Goal: Task Accomplishment & Management: Complete application form

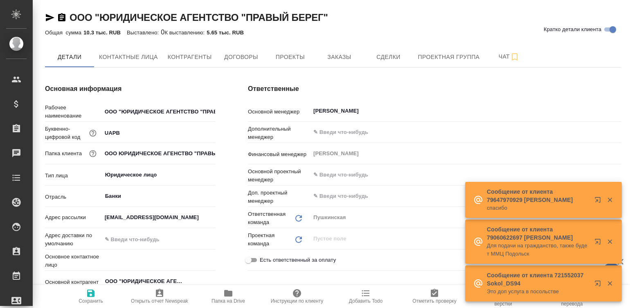
type textarea "x"
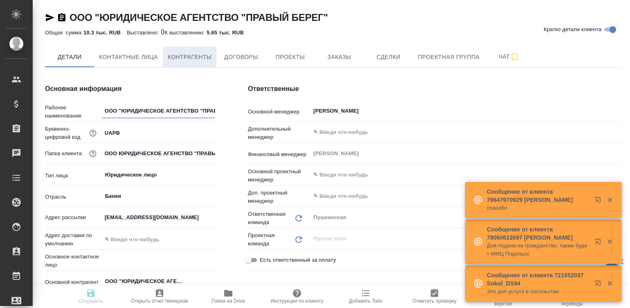
type textarea "x"
click at [229, 61] on span "Договоры" at bounding box center [240, 57] width 39 height 10
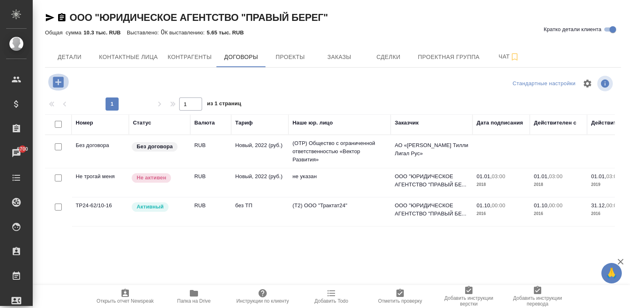
click at [58, 81] on icon "button" at bounding box center [58, 82] width 14 height 14
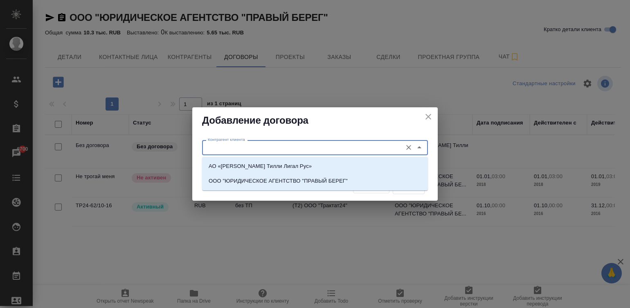
click at [258, 147] on input "Контрагент клиента" at bounding box center [302, 147] width 194 height 10
click at [291, 146] on input "Контрагент клиента" at bounding box center [302, 147] width 194 height 10
click at [313, 179] on p "ООО "ЮРИДИЧЕСКОЕ АГЕНТСТВО "ПРАВЫЙ БЕРЕГ"" at bounding box center [278, 181] width 139 height 8
type input "ООО "ЮРИДИЧЕСКОЕ АГЕНТСТВО "ПРАВЫЙ БЕРЕГ""
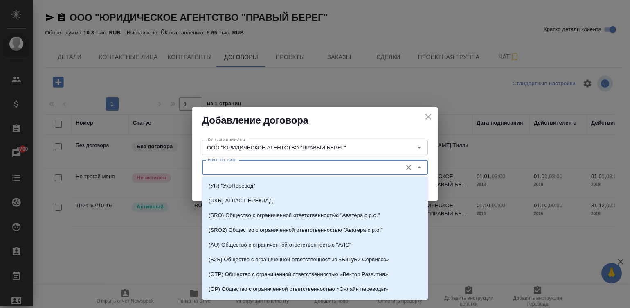
click at [280, 170] on input "Наше юр. лицо" at bounding box center [302, 167] width 194 height 10
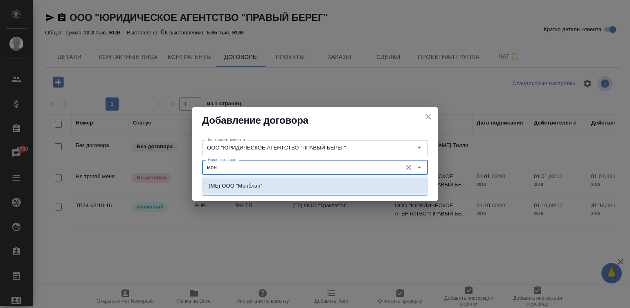
click at [234, 182] on p "(МБ) ООО "Монблан"" at bounding box center [236, 186] width 54 height 8
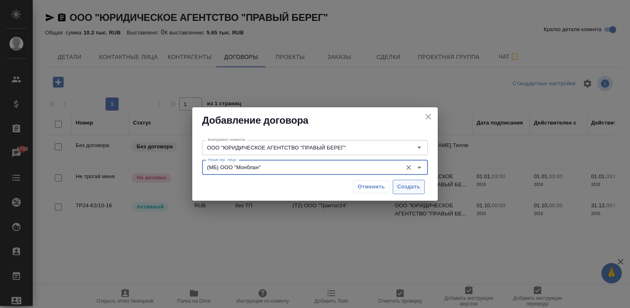
type input "(МБ) ООО "Монблан""
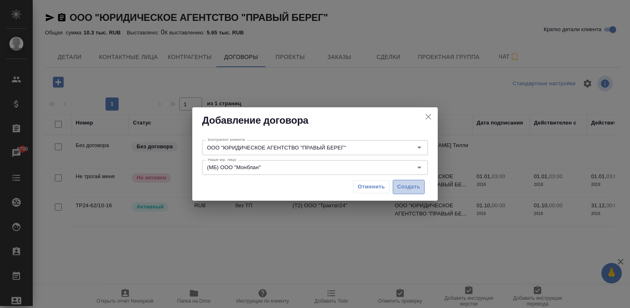
click at [405, 187] on span "Создать" at bounding box center [408, 186] width 23 height 9
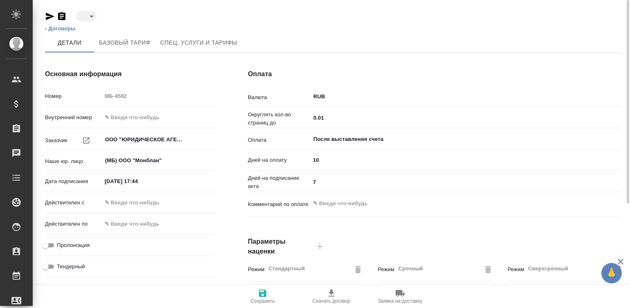
type input "draft"
type textarea "x"
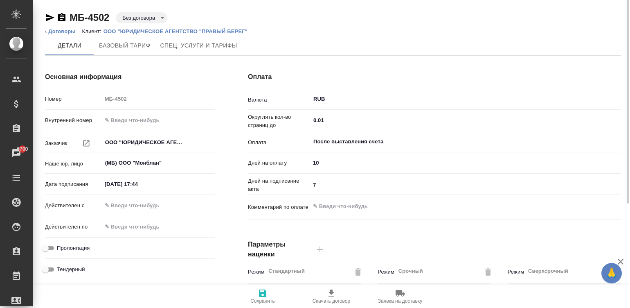
click at [151, 186] on input "05.09.2025 17:44" at bounding box center [138, 184] width 72 height 12
type input "0_.__.____ __:__"
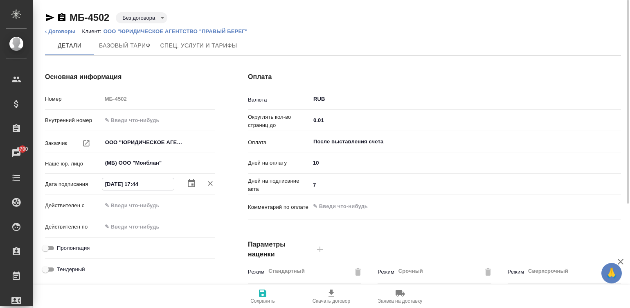
type textarea "x"
type input "05.__.____ __:__"
type textarea "x"
type input "05.0_.____ __:__"
type textarea "x"
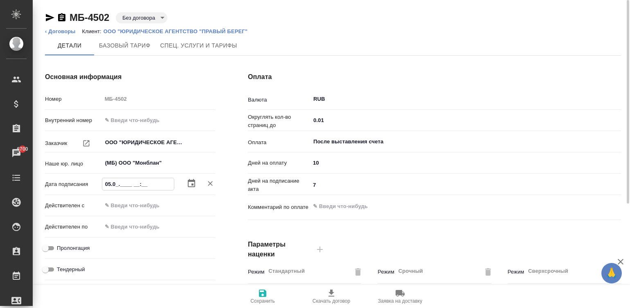
type input "05.09.____ __:__"
type textarea "x"
type input "05.09.0___ __:__"
type textarea "x"
type input "05.09.____ __:__"
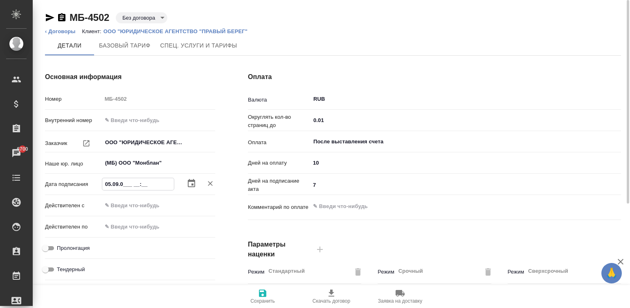
type textarea "x"
type input "05.09.2___ __:__"
type textarea "x"
type input "05.09.20__ __:__"
type textarea "x"
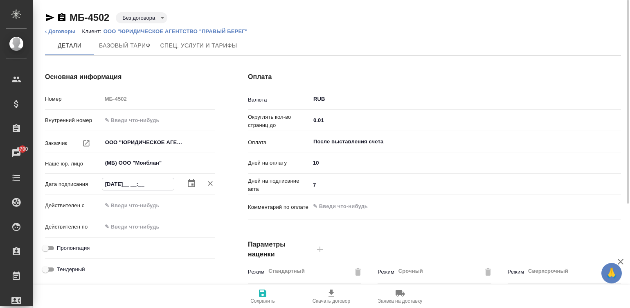
type input "05.09.202_ __:__"
type textarea "x"
type input "05.09.2025 __:__"
type textarea "x"
type input "05.09.2025 0_:__"
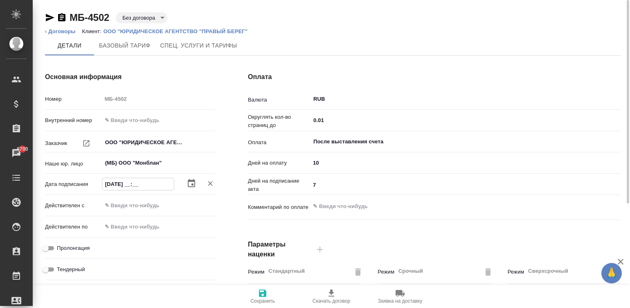
type textarea "x"
type input "05.09.2025 09:__"
type textarea "x"
type input "05.09.2025 09:0_"
type textarea "x"
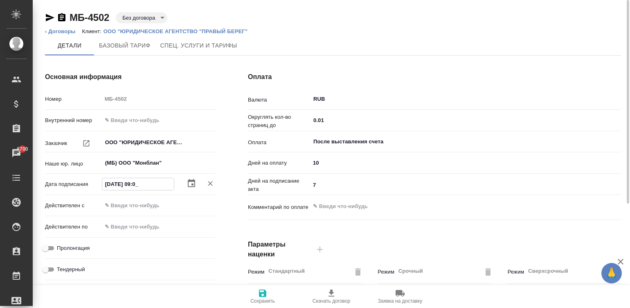
type input "05.09.2025 09:00"
type textarea "x"
type input "05.09.2025 09:00"
click at [151, 206] on input "text" at bounding box center [138, 205] width 72 height 12
paste input "05.09.2025 09:00"
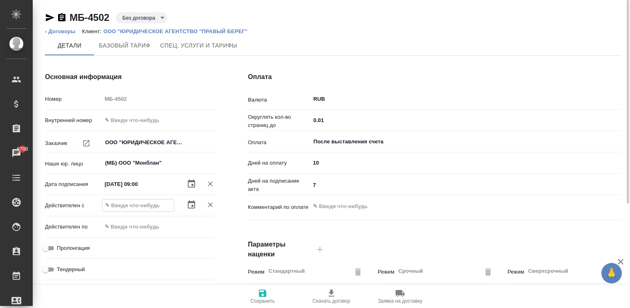
type input "05.09.2025 09:00"
type textarea "x"
type input "05.09.2025 09:00"
click at [49, 245] on input "Пролонгация" at bounding box center [45, 248] width 29 height 10
checkbox input "true"
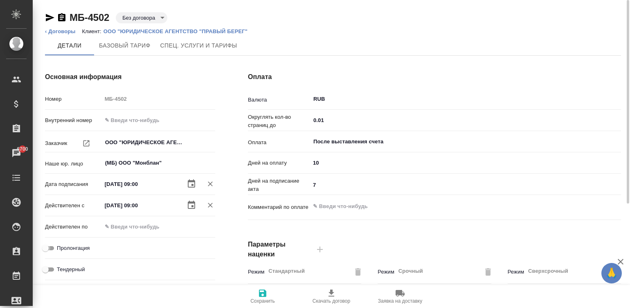
type textarea "x"
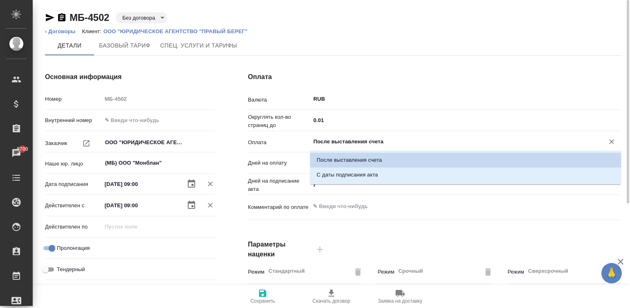
click at [367, 140] on input "После выставления счета" at bounding box center [452, 142] width 279 height 10
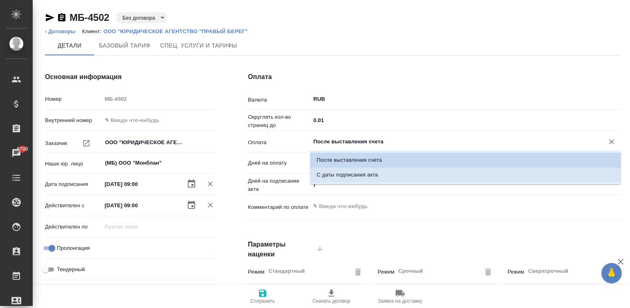
click at [376, 171] on p "С даты подписания акта" at bounding box center [347, 175] width 61 height 8
type input "С даты подписания акта"
type textarea "x"
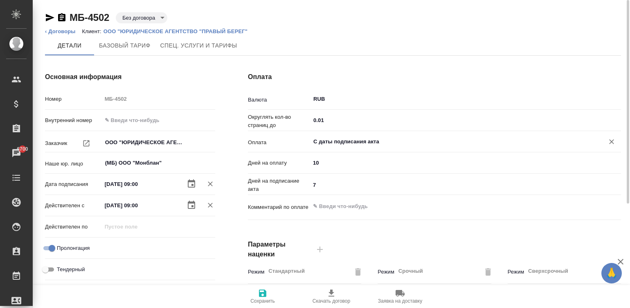
click at [232, 222] on div "Оплата Валюта RUB ​ Округлять кол-во страниц до 0.01 ​ Оплата С даты подписания…" at bounding box center [435, 211] width 406 height 311
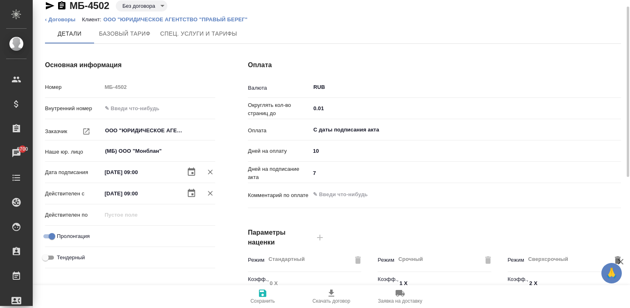
click at [231, 208] on div "Основная информация Номер МБ-4502 Внутренний номер Заказчик ООО "ЮРИДИЧЕСКОЕ АГ…" at bounding box center [130, 199] width 203 height 311
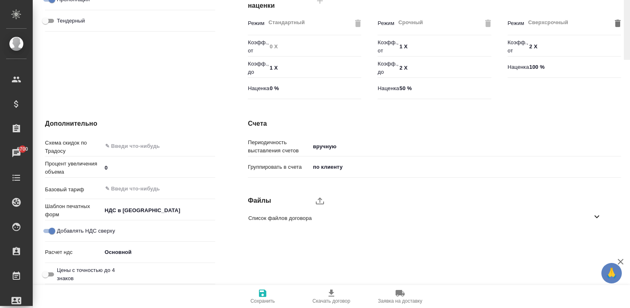
scroll to position [0, 0]
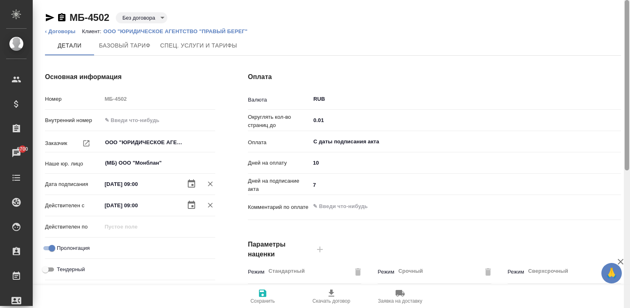
click at [628, 16] on div at bounding box center [627, 154] width 6 height 308
click at [628, 16] on div at bounding box center [627, 85] width 5 height 170
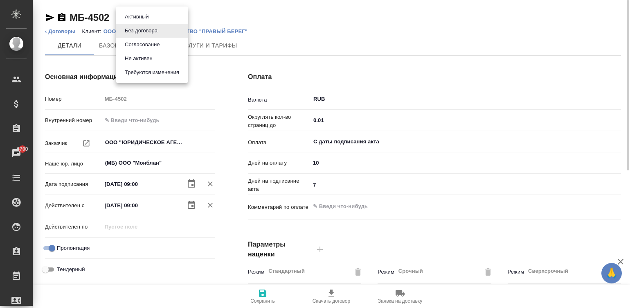
click at [142, 16] on body "🙏 .cls-1 fill:#fff; AWATERA Малинина Мария m.malinina Клиенты Спецификации Зака…" at bounding box center [315, 154] width 630 height 308
click at [165, 41] on li "Согласование" at bounding box center [152, 45] width 72 height 14
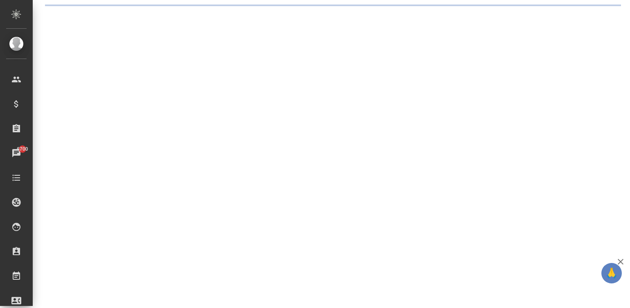
click at [323, 12] on div ".cls-1 fill:#fff; AWATERA Малинина Мария m.malinina Клиенты Спецификации Заказы…" at bounding box center [315, 154] width 630 height 308
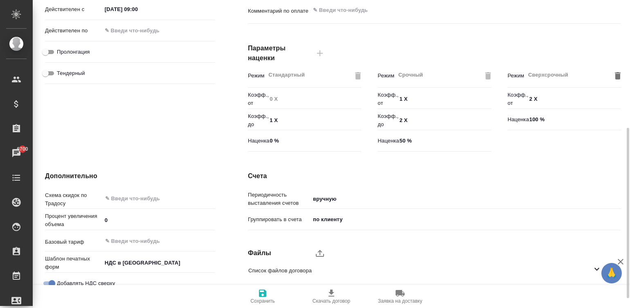
scroll to position [248, 0]
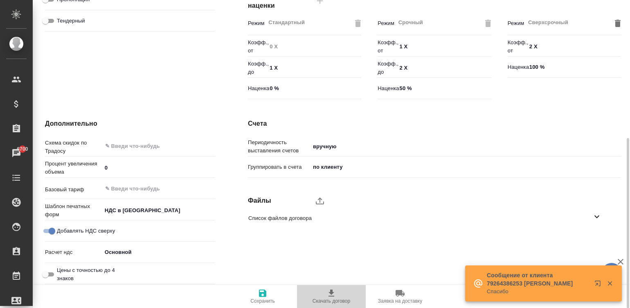
click at [342, 298] on span "Скачать договор" at bounding box center [332, 301] width 38 height 6
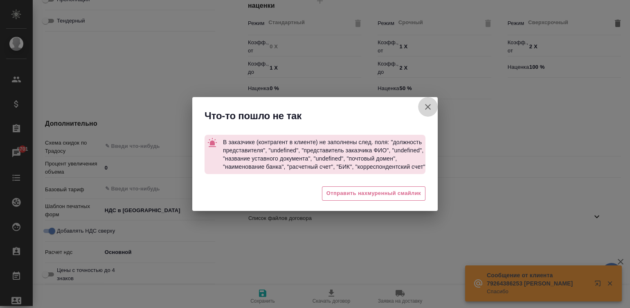
click at [425, 105] on icon "button" at bounding box center [428, 107] width 10 height 10
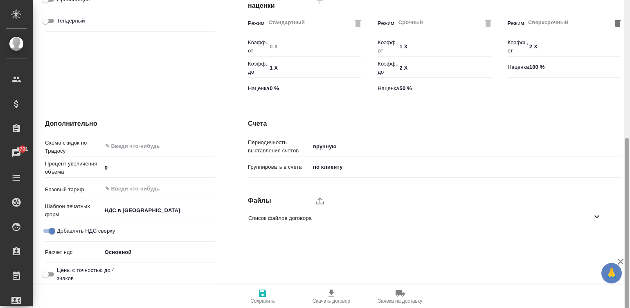
scroll to position [0, 0]
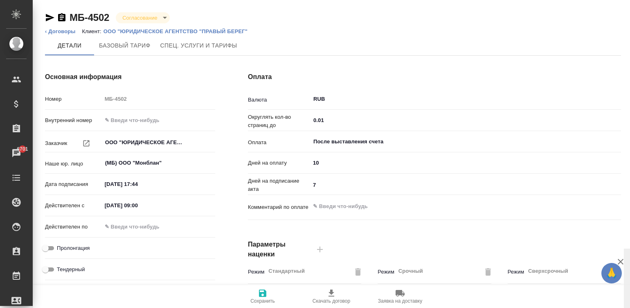
click at [627, 7] on div at bounding box center [627, 85] width 5 height 170
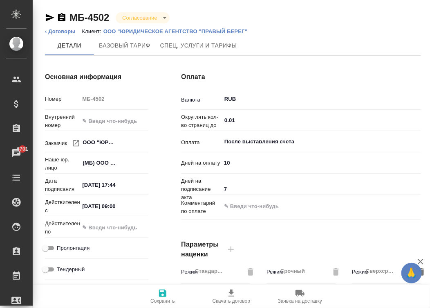
click at [189, 29] on p "ООО "ЮРИДИЧЕСКОЕ АГЕНТСТВО "ПРАВЫЙ БЕРЕГ"" at bounding box center [179, 31] width 150 height 6
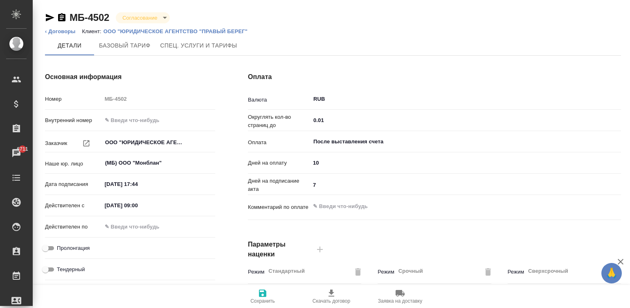
type textarea "x"
click at [207, 29] on p "ООО "ЮРИДИЧЕСКОЕ АГЕНТСТВО "ПРАВЫЙ БЕРЕГ"" at bounding box center [179, 31] width 150 height 6
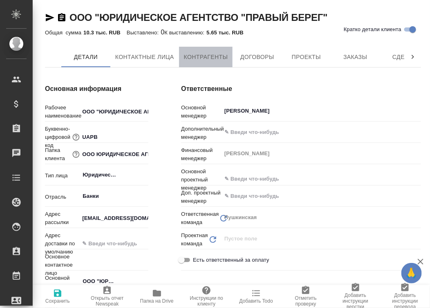
click at [201, 54] on span "Контрагенты" at bounding box center [206, 57] width 44 height 10
type textarea "x"
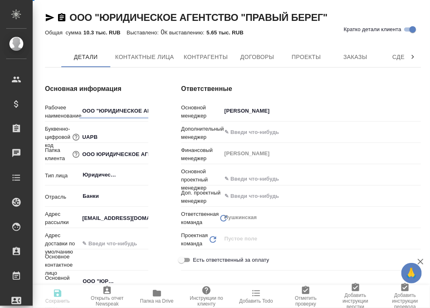
type textarea "x"
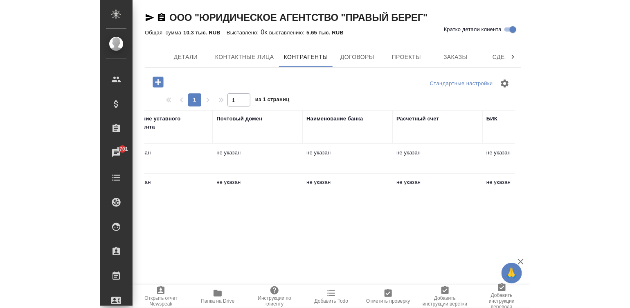
scroll to position [0, 680]
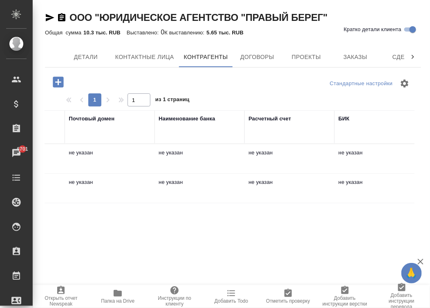
click at [313, 188] on td "не указан" at bounding box center [290, 188] width 90 height 29
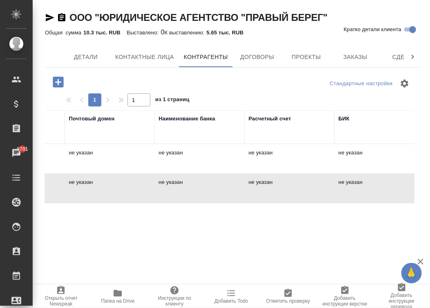
click at [313, 188] on td "не указан" at bounding box center [290, 188] width 90 height 29
type textarea "ООО "ЮРИДИЧЕСКОЕ АГЕНТСТВО "ПРАВЫЙ БЕРЕГ""
type input "7707675184"
type input "770701001"
type textarea "107031, Москва г, Дмитровка Б. ул, дом № 32, строение 1, офис 313А"
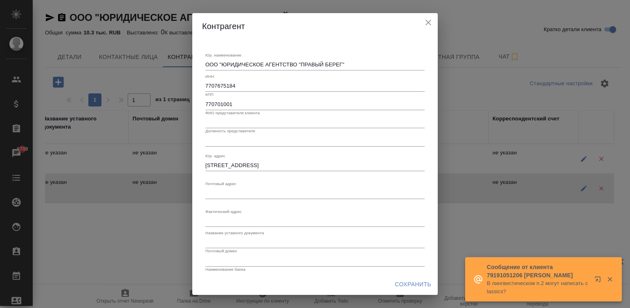
scroll to position [0, 616]
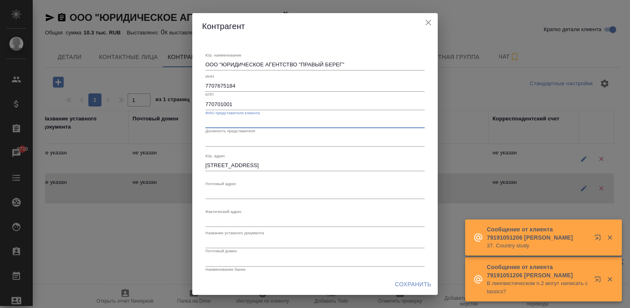
click at [221, 119] on input "text" at bounding box center [314, 122] width 219 height 11
paste input "Хорькова Мария Игоревна"
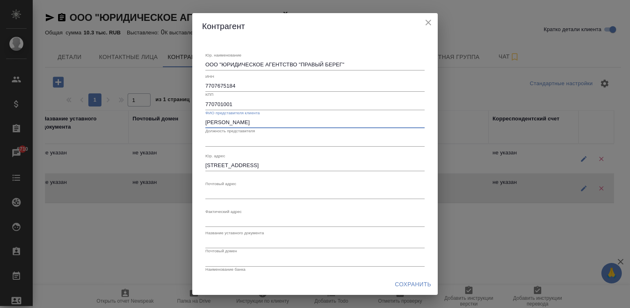
type input "Хорькова Мария Игоревна"
click at [246, 139] on input "text" at bounding box center [314, 140] width 219 height 11
paste input "Генеральный директор"
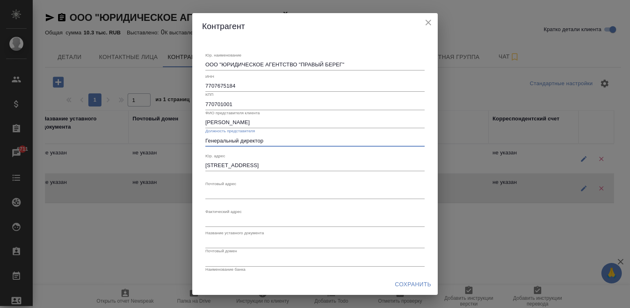
type input "Генеральный директор"
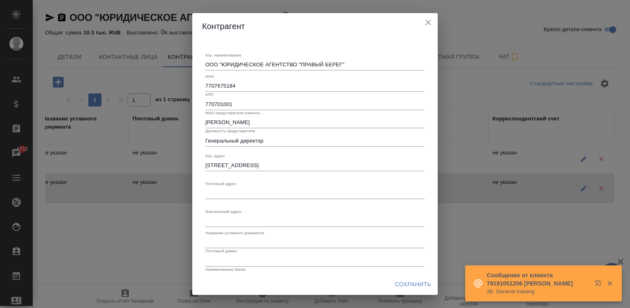
click at [215, 188] on div "x" at bounding box center [314, 192] width 219 height 11
paste textarea "107031, г. Москва, ул. Большая Дмитровка, д.32, стр.1, офис 313 А"
type textarea "107031, г. Москва, ул. Большая Дмитровка, д.32, стр.1, офис 313 А"
click at [224, 220] on textarea "Юр. наименование" at bounding box center [314, 221] width 219 height 6
paste textarea "107031, г. Москва, ул. Большая Дмитровка, д.32, стр.1, офис 313 А"
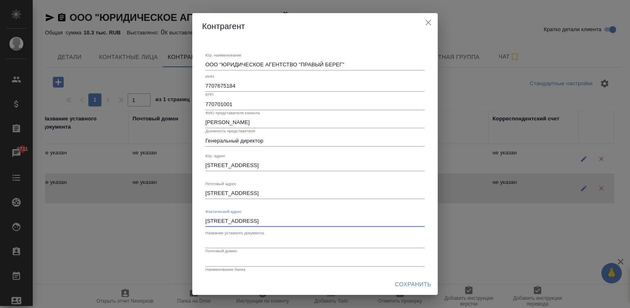
type textarea "107031, г. Москва, ул. Большая Дмитровка, д.32, стр.1, офис 313 А"
click at [245, 240] on input "text" at bounding box center [314, 242] width 219 height 11
type input "Устав"
click at [241, 262] on input "text" at bounding box center [314, 260] width 219 height 11
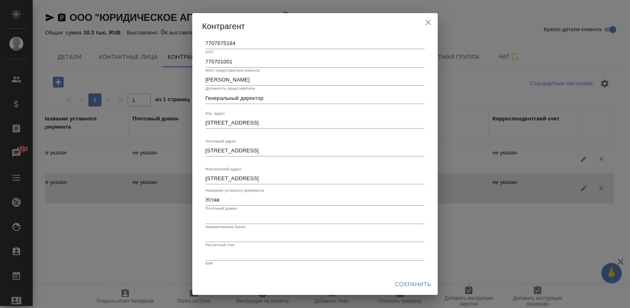
scroll to position [72, 0]
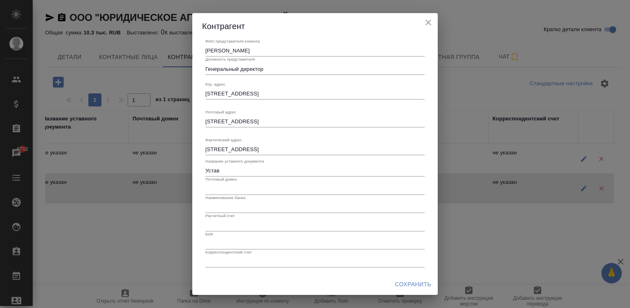
click at [281, 183] on input "text" at bounding box center [314, 188] width 219 height 11
type input "pblg.ru"
click at [220, 207] on input "text" at bounding box center [314, 206] width 219 height 11
paste input "АКБ «ЕВРОПЕЙСКИЙ ИНДУСТРИАЛЬНЫЙ БАНК»"
type input "АКБ «ЕВРОПЕЙСКИЙ ИНДУСТРИАЛЬНЫЙ БАНК»"
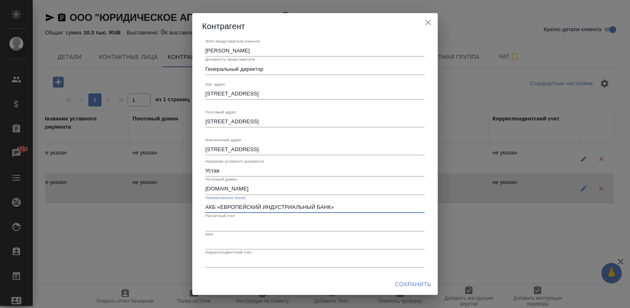
click at [232, 225] on input "text" at bounding box center [314, 224] width 219 height 11
paste input "40702810600000001056"
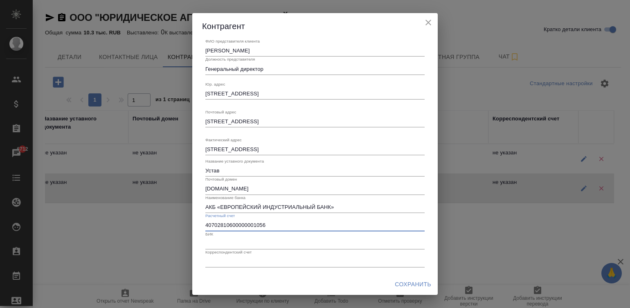
type input "40702810600000001056"
click at [244, 239] on input "text" at bounding box center [314, 243] width 219 height 11
paste input "044583703"
type input "044583703"
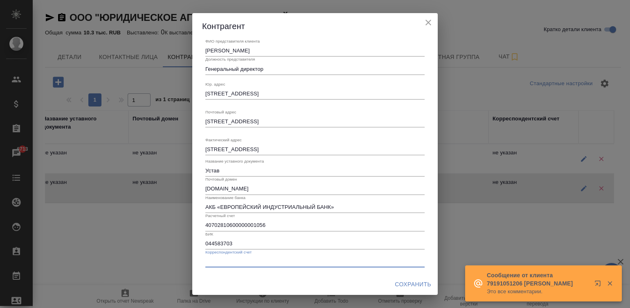
click at [340, 256] on input "text" at bounding box center [314, 261] width 219 height 11
paste input "30101810100000000703"
type input "30101810100000000703"
click at [410, 279] on span "Сохранить" at bounding box center [413, 284] width 36 height 10
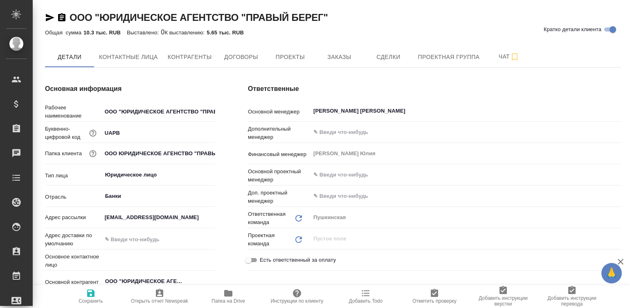
type textarea "x"
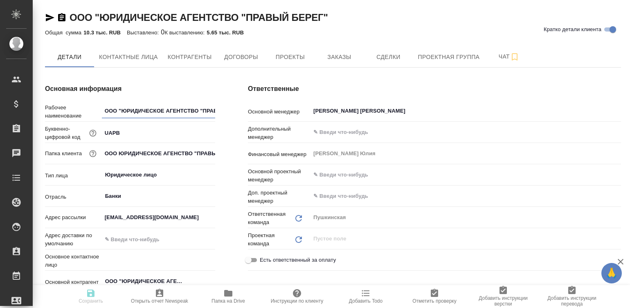
type textarea "x"
click at [126, 49] on button "Контактные лица" at bounding box center [128, 57] width 69 height 20
select select "RU"
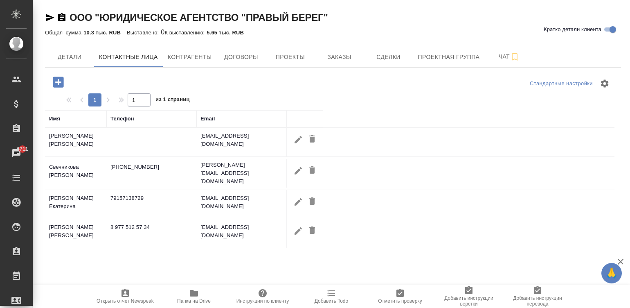
drag, startPoint x: 270, startPoint y: 163, endPoint x: 239, endPoint y: 165, distance: 30.7
click at [239, 165] on td "e.svechnikova@pblg.ru" at bounding box center [241, 173] width 90 height 33
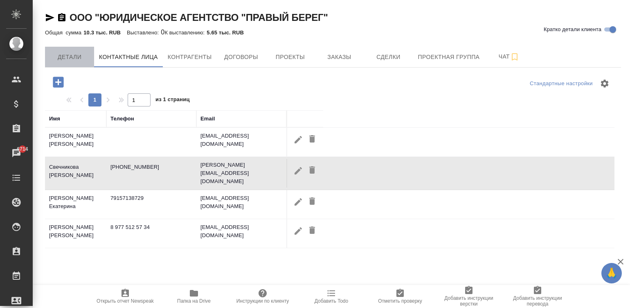
click at [68, 58] on span "Детали" at bounding box center [69, 57] width 39 height 10
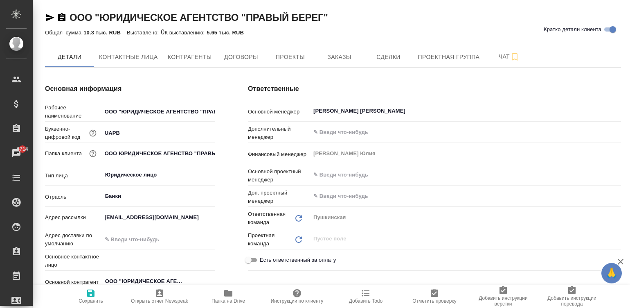
type textarea "x"
click at [129, 234] on input "text" at bounding box center [158, 239] width 113 height 12
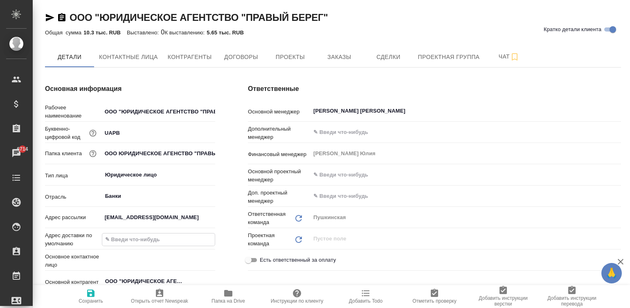
click at [176, 234] on input "text" at bounding box center [158, 239] width 113 height 12
paste input "107031, г. Москва, ул. Большая Дмитровка, д.32, стр.1, офис 313 А"
type input "107031, г. Москва, ул. Большая Дмитровка, д.32, стр.1, офис 313 А"
type textarea "x"
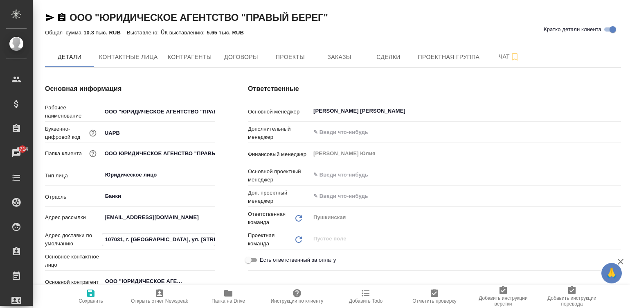
scroll to position [0, 68]
type input "107031, г. Москва, ул. Большая Дмитровка, д.32, стр.1, офис 313 А"
click at [94, 297] on icon "button" at bounding box center [91, 293] width 10 height 10
type textarea "x"
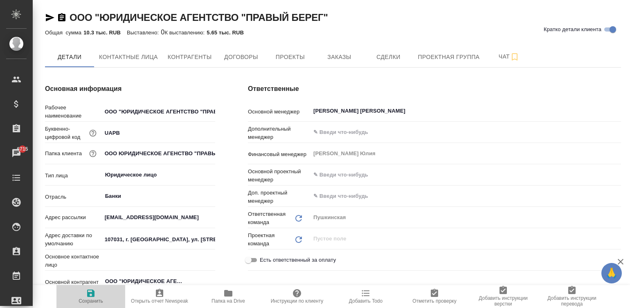
type textarea "x"
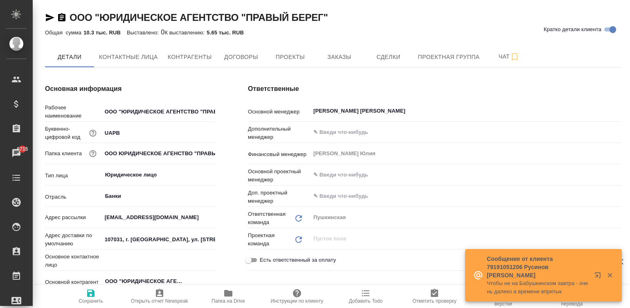
type textarea "x"
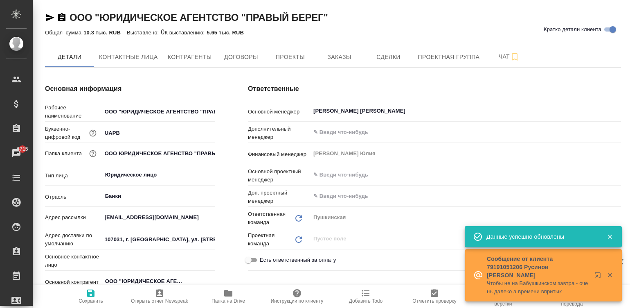
type textarea "x"
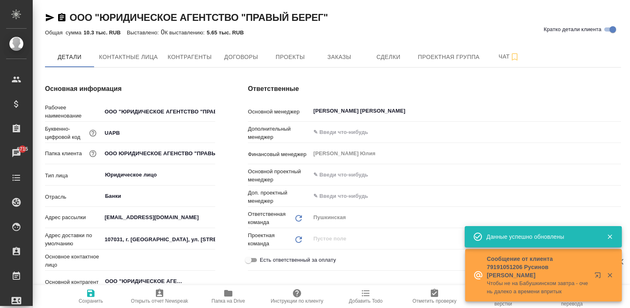
type textarea "x"
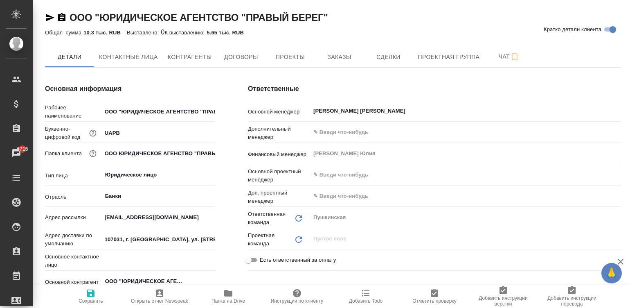
click at [232, 80] on div "Ответственные Основной менеджер Булахова Елена ​ Дополнительный менеджер ​ Фина…" at bounding box center [435, 236] width 406 height 336
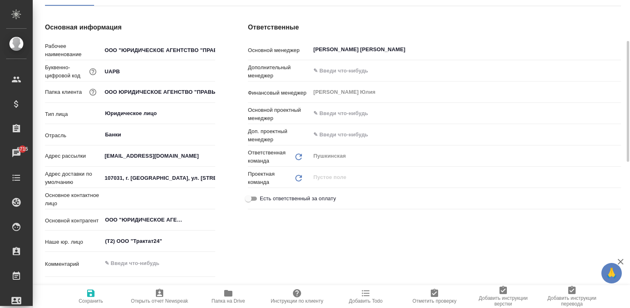
scroll to position [74, 0]
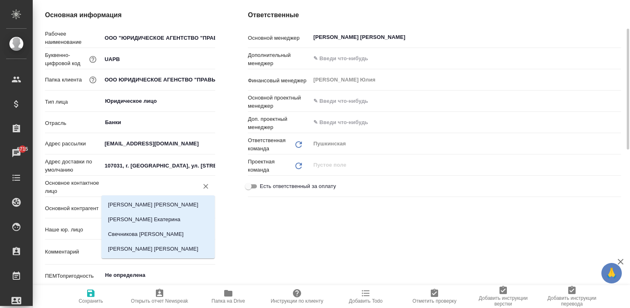
click at [145, 183] on input "text" at bounding box center [144, 186] width 81 height 10
click at [160, 202] on li "Муравьёва Марина" at bounding box center [157, 204] width 113 height 15
type input "Муравьёва Марина"
type textarea "x"
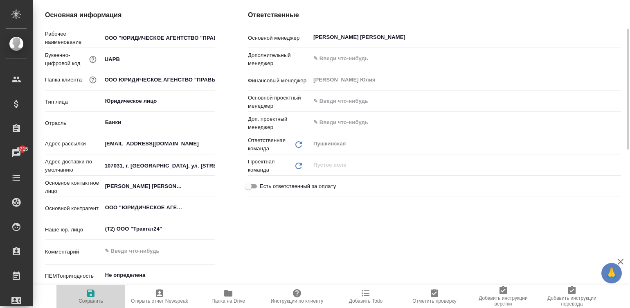
click at [88, 299] on span "Сохранить" at bounding box center [91, 301] width 25 height 6
type textarea "x"
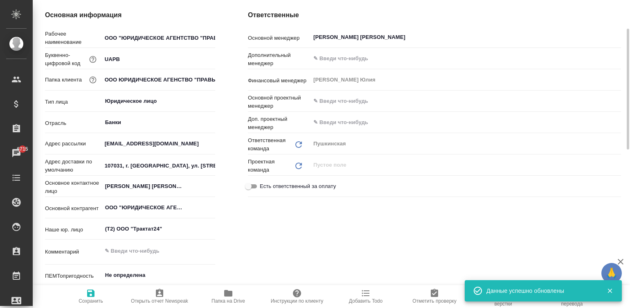
type textarea "x"
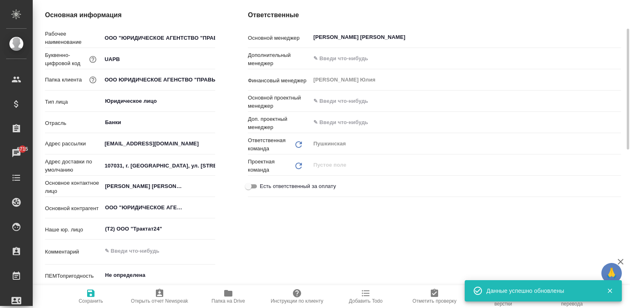
type textarea "x"
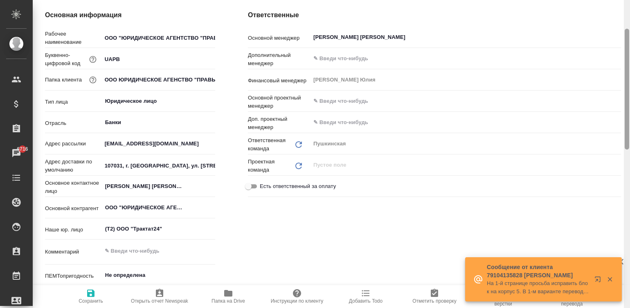
scroll to position [0, 0]
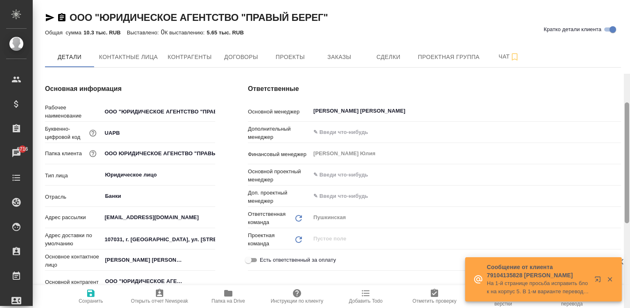
click at [626, 74] on div at bounding box center [627, 228] width 6 height 308
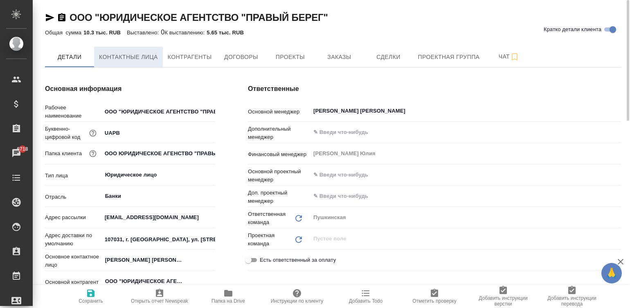
type textarea "x"
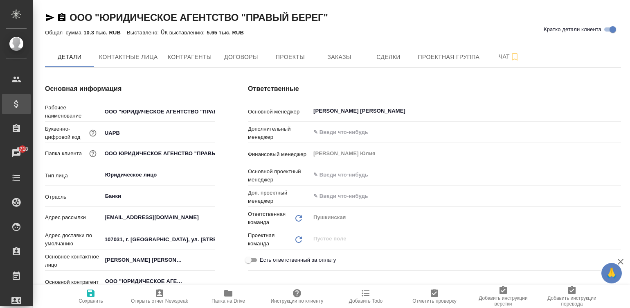
type textarea "x"
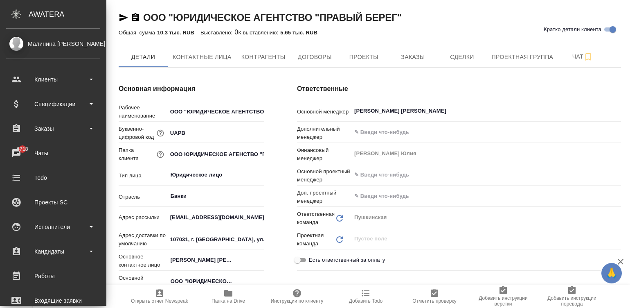
type textarea "x"
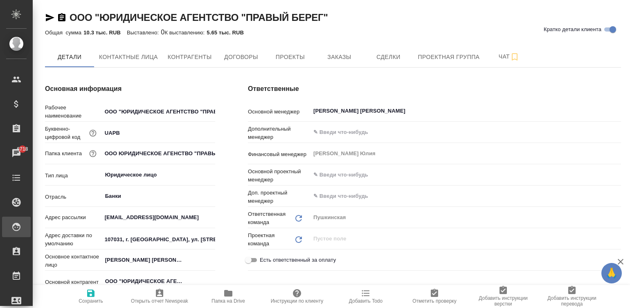
type textarea "x"
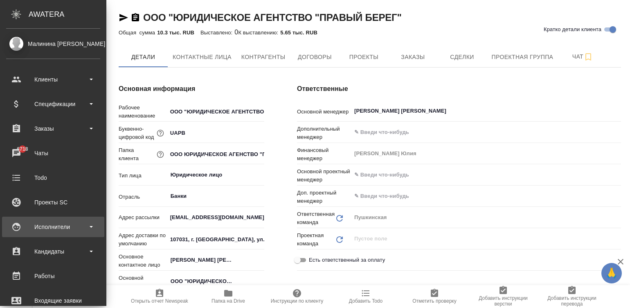
click at [12, 224] on div "Исполнители" at bounding box center [53, 227] width 94 height 12
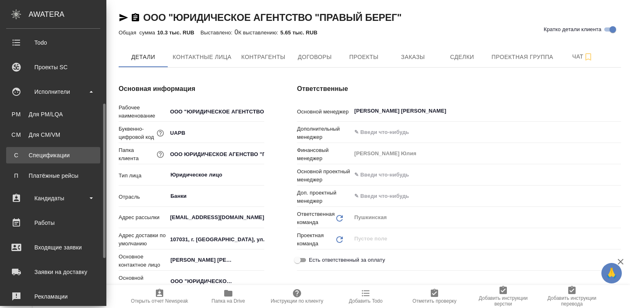
scroll to position [147, 0]
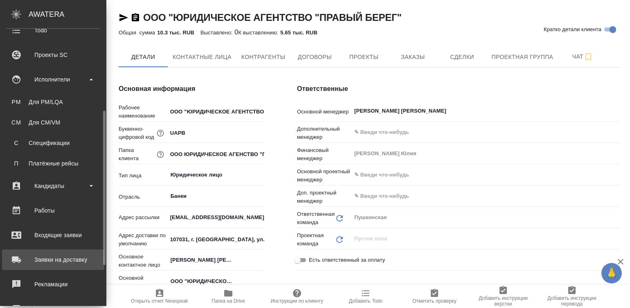
type textarea "x"
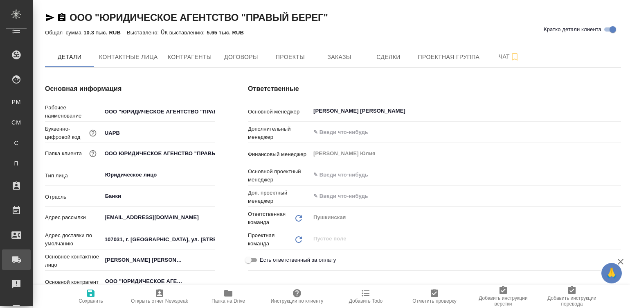
click at [31, 266] on link "Заявки на доставку" at bounding box center [16, 259] width 29 height 20
type textarea "x"
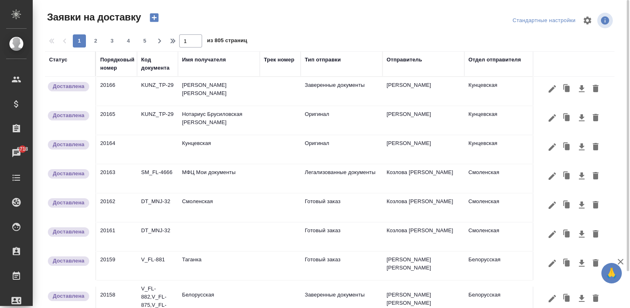
click at [204, 61] on div "Имя получателя" at bounding box center [204, 60] width 44 height 8
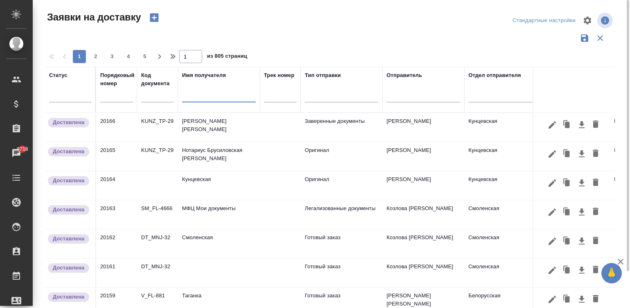
click at [198, 92] on input "text" at bounding box center [219, 97] width 74 height 10
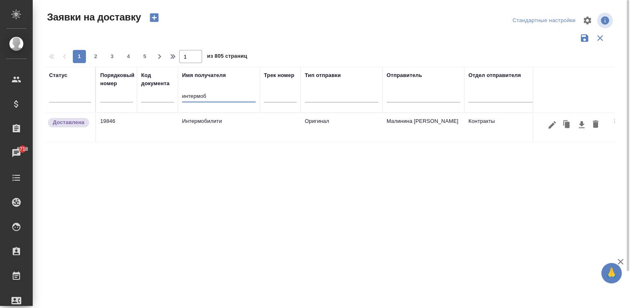
type input "интермоб"
click at [197, 117] on td "Интермобилити" at bounding box center [219, 127] width 82 height 29
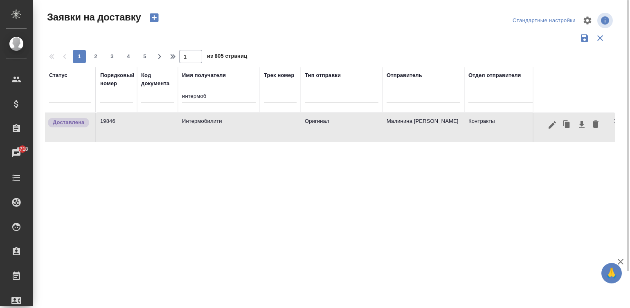
click at [197, 117] on td "Интермобилити" at bounding box center [219, 127] width 82 height 29
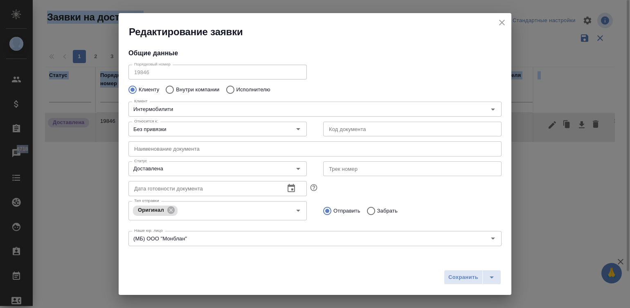
type input "Скляров Станислав"
type input "Збанацкая Элина"
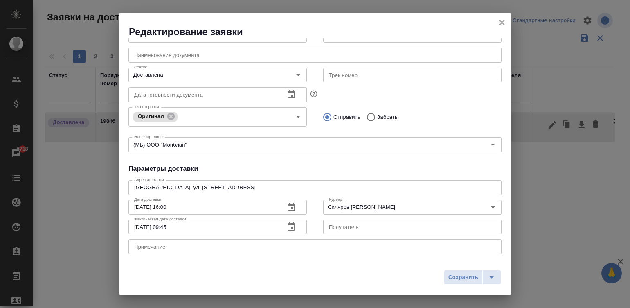
scroll to position [147, 0]
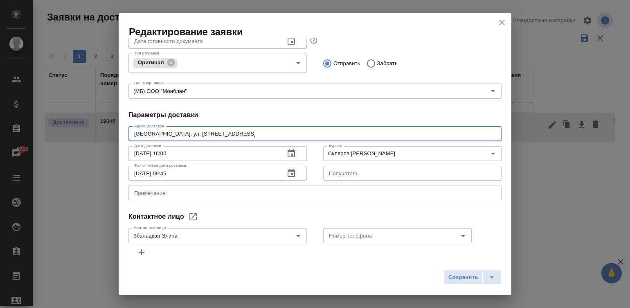
click at [220, 132] on textarea "Москва, ул. Правды, д. 8/13" at bounding box center [315, 134] width 362 height 6
click at [500, 23] on icon "close" at bounding box center [502, 23] width 10 height 10
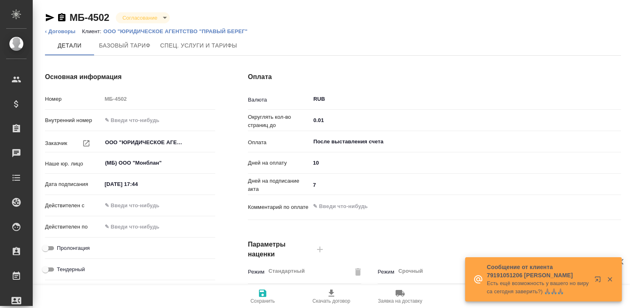
scroll to position [248, 0]
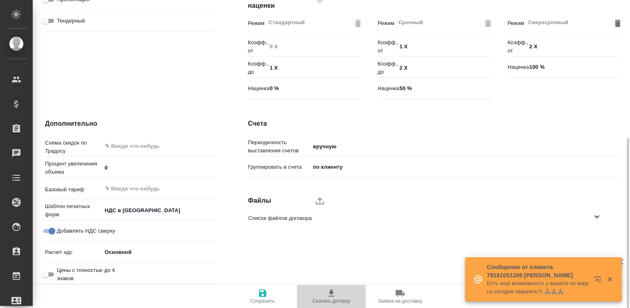
click at [322, 297] on span "Скачать договор" at bounding box center [331, 296] width 59 height 16
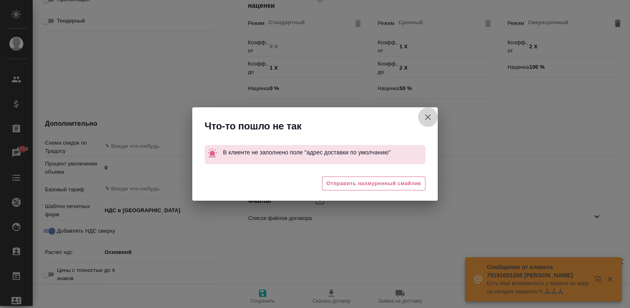
click at [426, 115] on icon "button" at bounding box center [428, 117] width 6 height 6
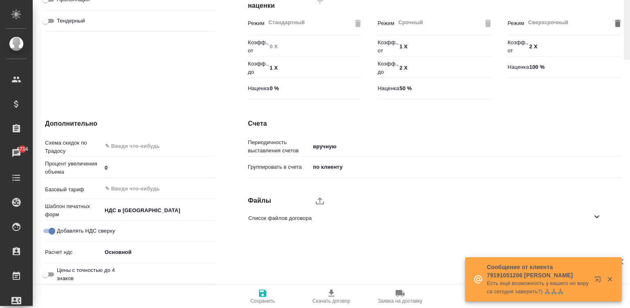
scroll to position [0, 0]
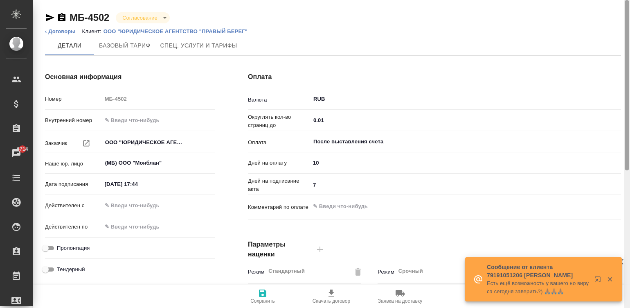
click at [629, 10] on div at bounding box center [627, 154] width 6 height 308
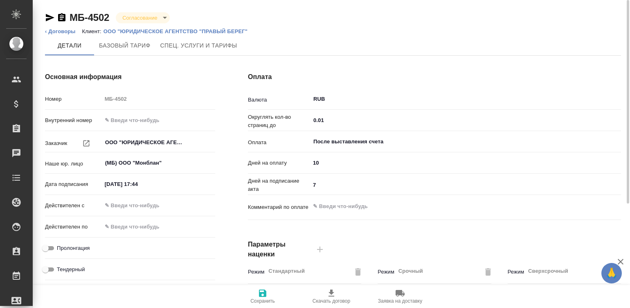
click at [337, 295] on span "Скачать договор" at bounding box center [331, 296] width 59 height 16
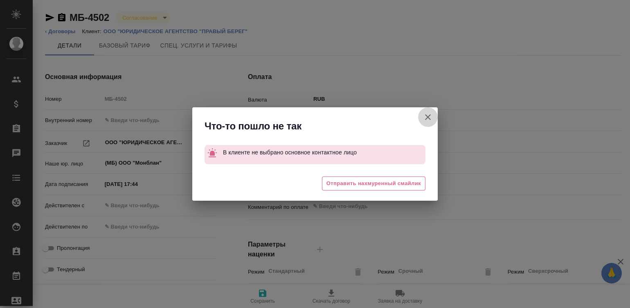
click at [425, 115] on icon "button" at bounding box center [428, 117] width 10 height 10
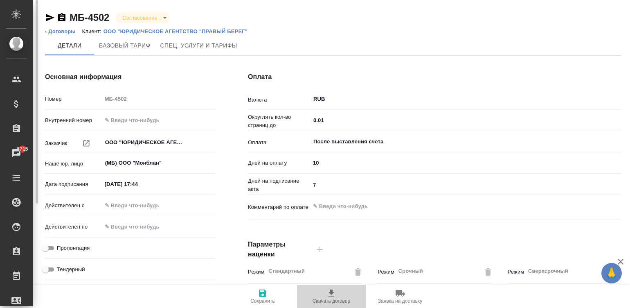
click at [339, 292] on span "Скачать договор" at bounding box center [331, 296] width 59 height 16
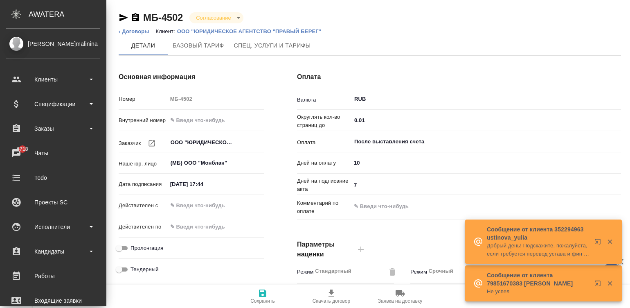
click at [14, 41] on div "[PERSON_NAME]malinina" at bounding box center [53, 43] width 94 height 9
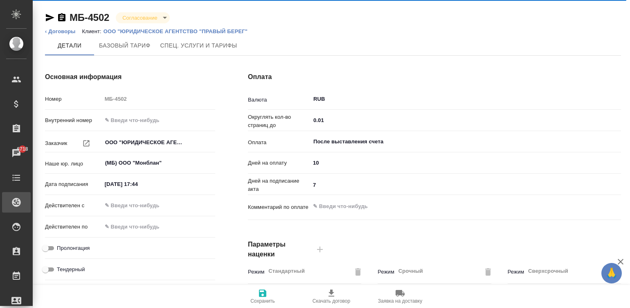
click at [31, 192] on link "Проекты SC" at bounding box center [16, 202] width 29 height 20
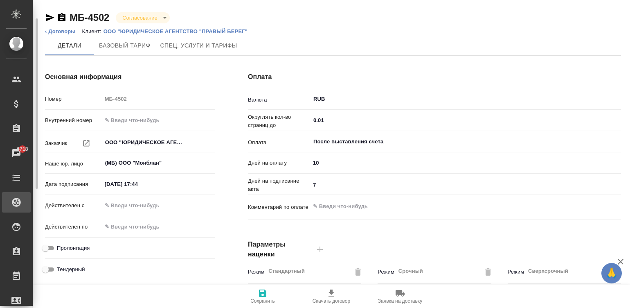
scroll to position [12, 0]
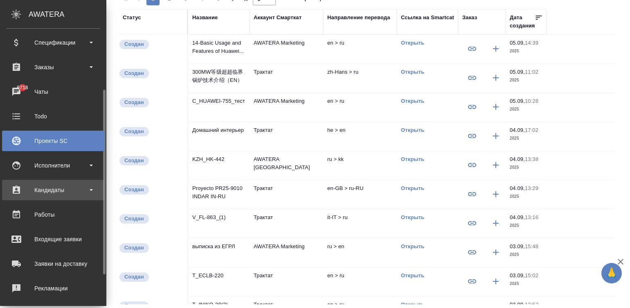
scroll to position [86, 0]
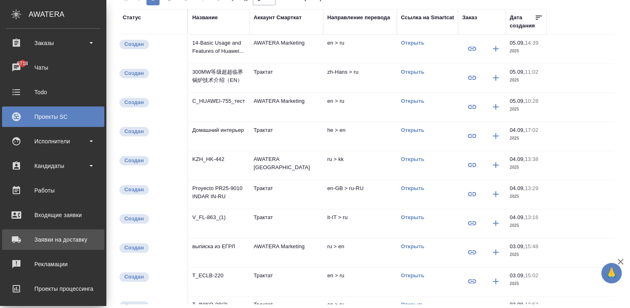
click at [33, 238] on div "Заявки на доставку" at bounding box center [53, 239] width 94 height 12
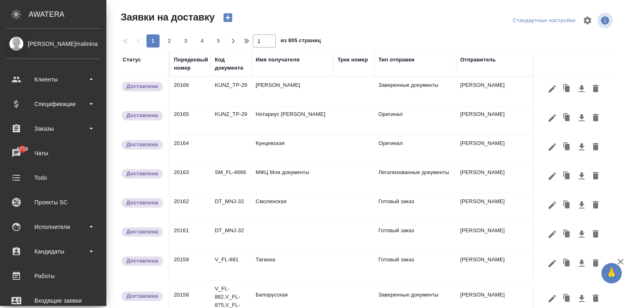
click at [222, 13] on icon "button" at bounding box center [227, 17] width 11 height 11
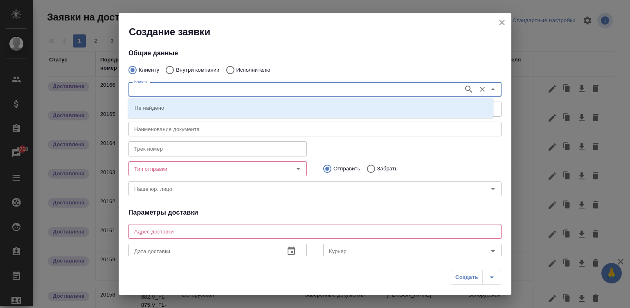
click at [147, 90] on input "Клиент" at bounding box center [295, 89] width 329 height 10
type input "интермобилити"
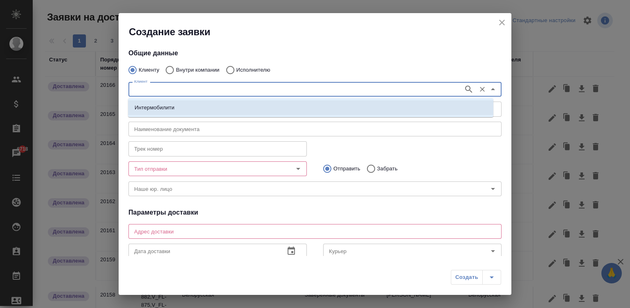
click at [170, 107] on p "Интермобилити" at bounding box center [155, 108] width 40 height 8
type input "Интермобилити"
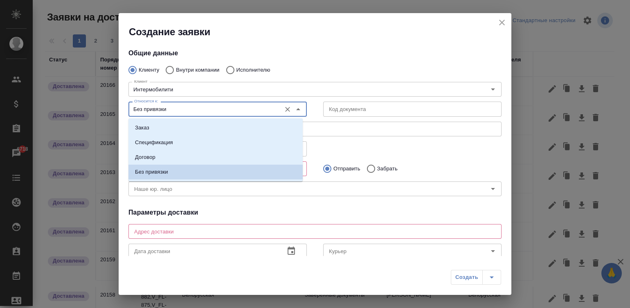
click at [170, 107] on input "Без привязки" at bounding box center [204, 109] width 146 height 10
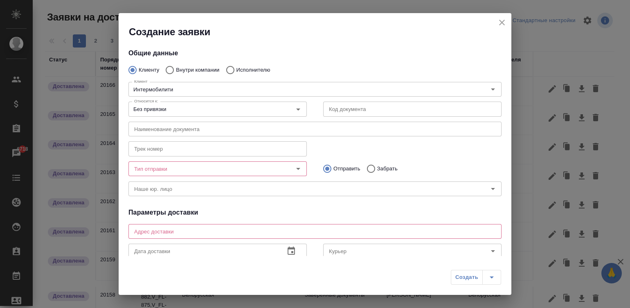
click at [367, 47] on div "Общие данные Клиенту Внутри компании Исполнителю Клиент Интермобилити Клиент От…" at bounding box center [315, 146] width 393 height 217
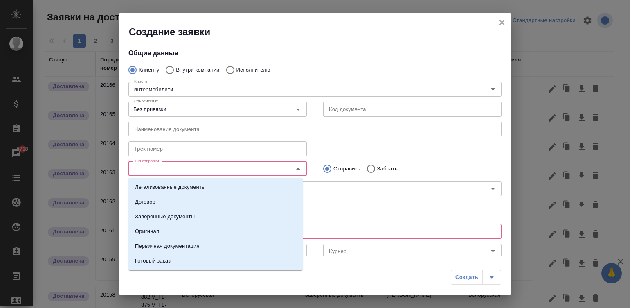
click at [192, 165] on input "Тип отправки" at bounding box center [204, 169] width 146 height 10
click at [150, 232] on p "Оригинал" at bounding box center [147, 231] width 25 height 8
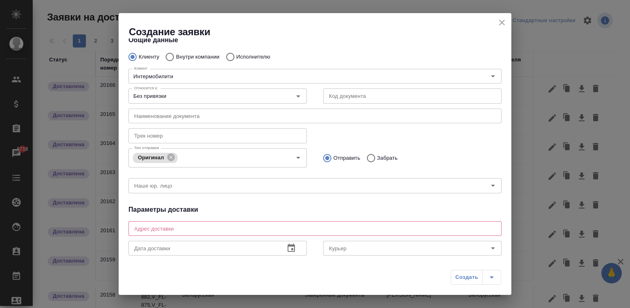
scroll to position [20, 0]
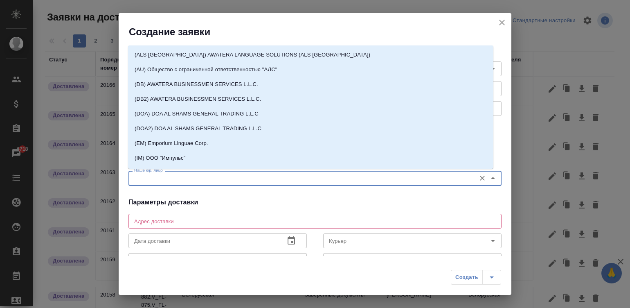
click at [253, 182] on input "Наше юр. лицо" at bounding box center [301, 178] width 341 height 10
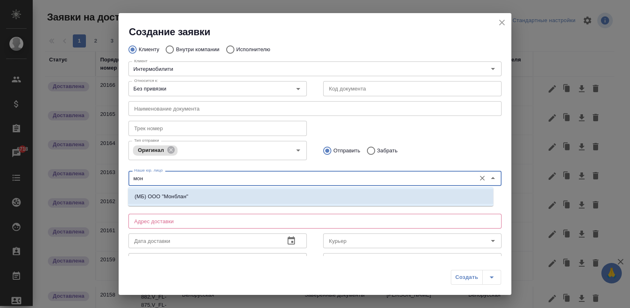
click at [178, 197] on p "(МБ) ООО "Монблан"" at bounding box center [162, 196] width 54 height 8
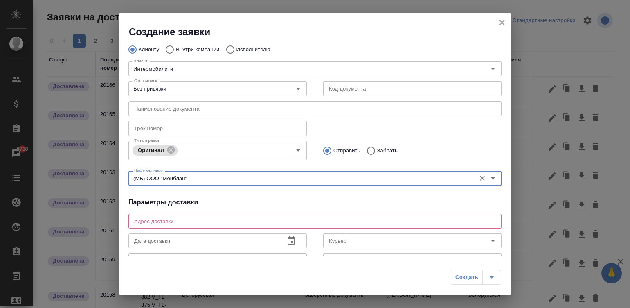
type input "(МБ) ООО "Монблан""
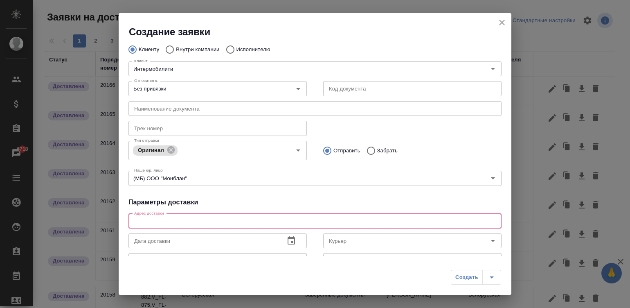
click at [212, 223] on textarea at bounding box center [315, 221] width 362 height 6
click at [144, 224] on div "x Адрес доставки" at bounding box center [314, 221] width 373 height 15
click at [164, 223] on textarea at bounding box center [315, 221] width 362 height 6
click at [457, 131] on div "Тип отправки Оригинал Тип отправки Отправить Забрать" at bounding box center [315, 149] width 390 height 41
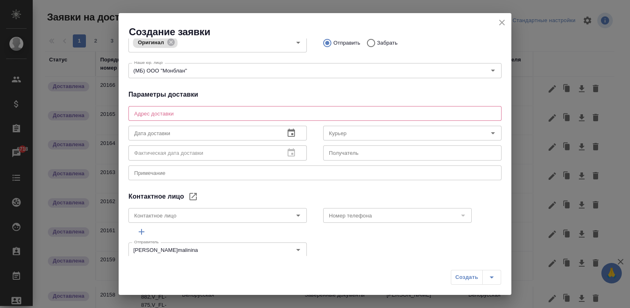
scroll to position [139, 0]
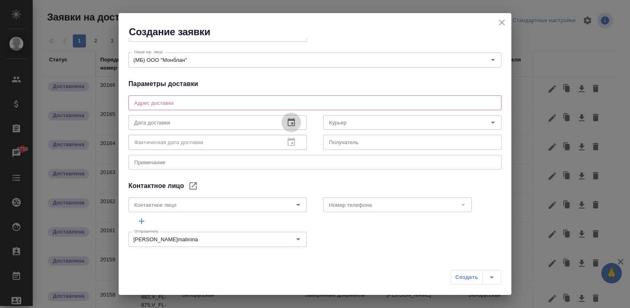
click at [286, 121] on icon "button" at bounding box center [291, 122] width 10 height 10
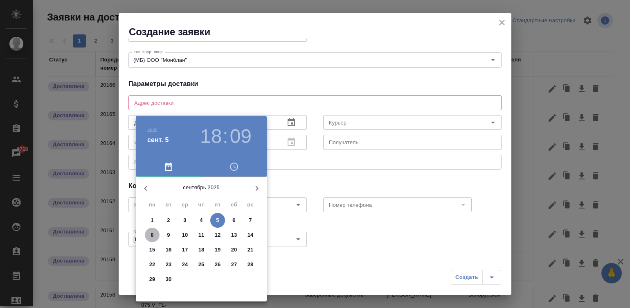
click at [147, 233] on span "8" at bounding box center [152, 235] width 15 height 8
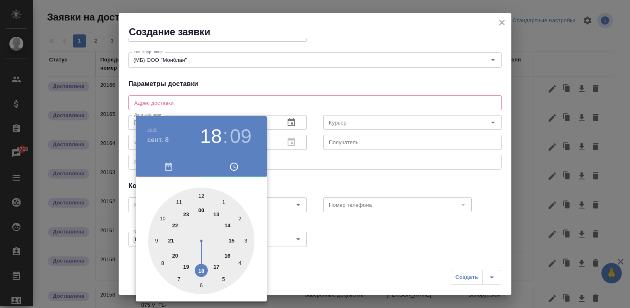
click at [235, 236] on div at bounding box center [201, 240] width 106 height 106
click at [201, 194] on div at bounding box center [201, 240] width 106 height 106
type input "08.09.2025 15:00"
click at [383, 75] on div at bounding box center [315, 154] width 630 height 308
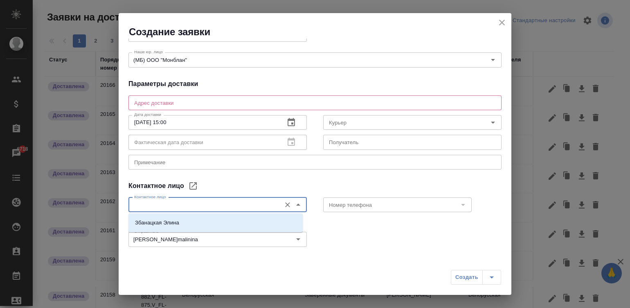
click at [257, 205] on input "Контактное лицо" at bounding box center [204, 205] width 146 height 10
click at [175, 221] on p "Збанацкая Элина" at bounding box center [157, 223] width 44 height 8
type input "Збанацкая Элина"
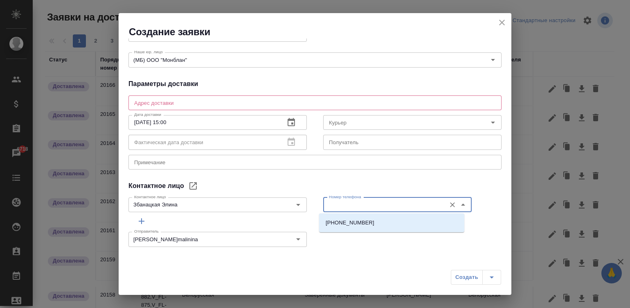
click at [364, 207] on input "Номер телефона" at bounding box center [384, 205] width 116 height 10
click at [369, 223] on li "+79671235578" at bounding box center [391, 222] width 145 height 15
type input "+79671235578"
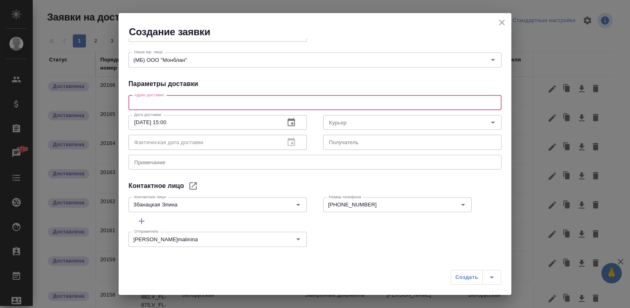
click at [154, 104] on textarea at bounding box center [315, 102] width 362 height 6
paste textarea "Москва, ул. Правды, д. 8/13"
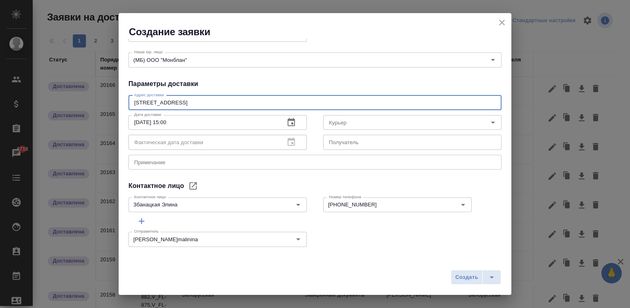
type textarea "Москва, ул. Правды, д. 8/13"
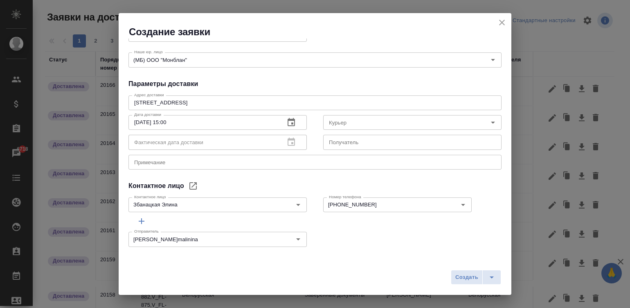
click at [333, 75] on div "Общие данные Клиенту Внутри компании Исполнителю Клиент Интермобилити Клиент От…" at bounding box center [315, 146] width 393 height 217
click at [462, 276] on span "Создать" at bounding box center [466, 277] width 23 height 9
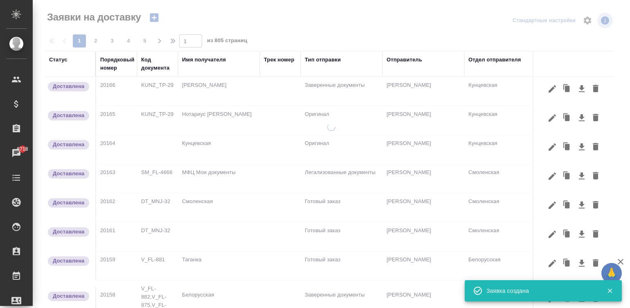
click at [462, 276] on div at bounding box center [331, 215] width 597 height 185
